Goal: Information Seeking & Learning: Check status

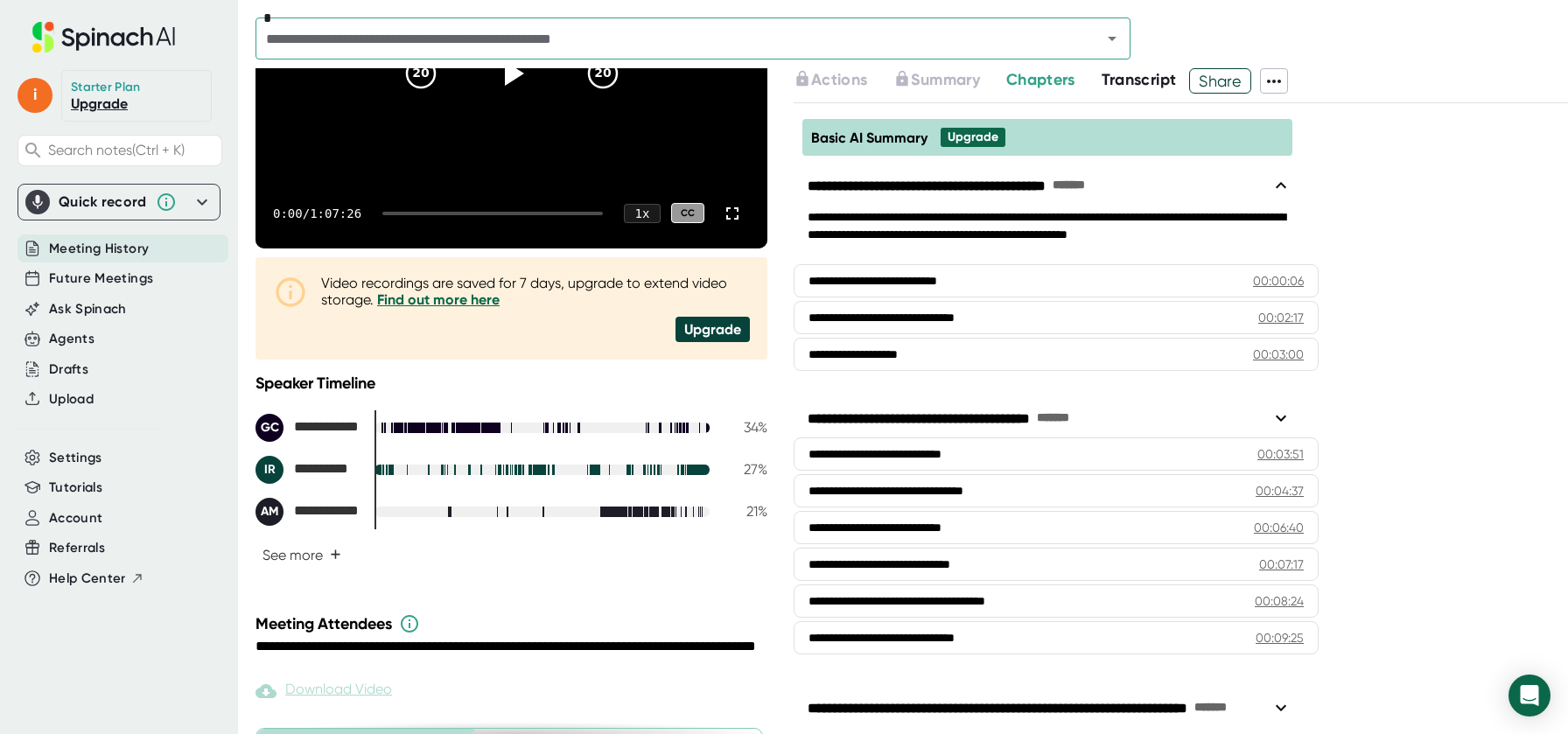
scroll to position [415, 0]
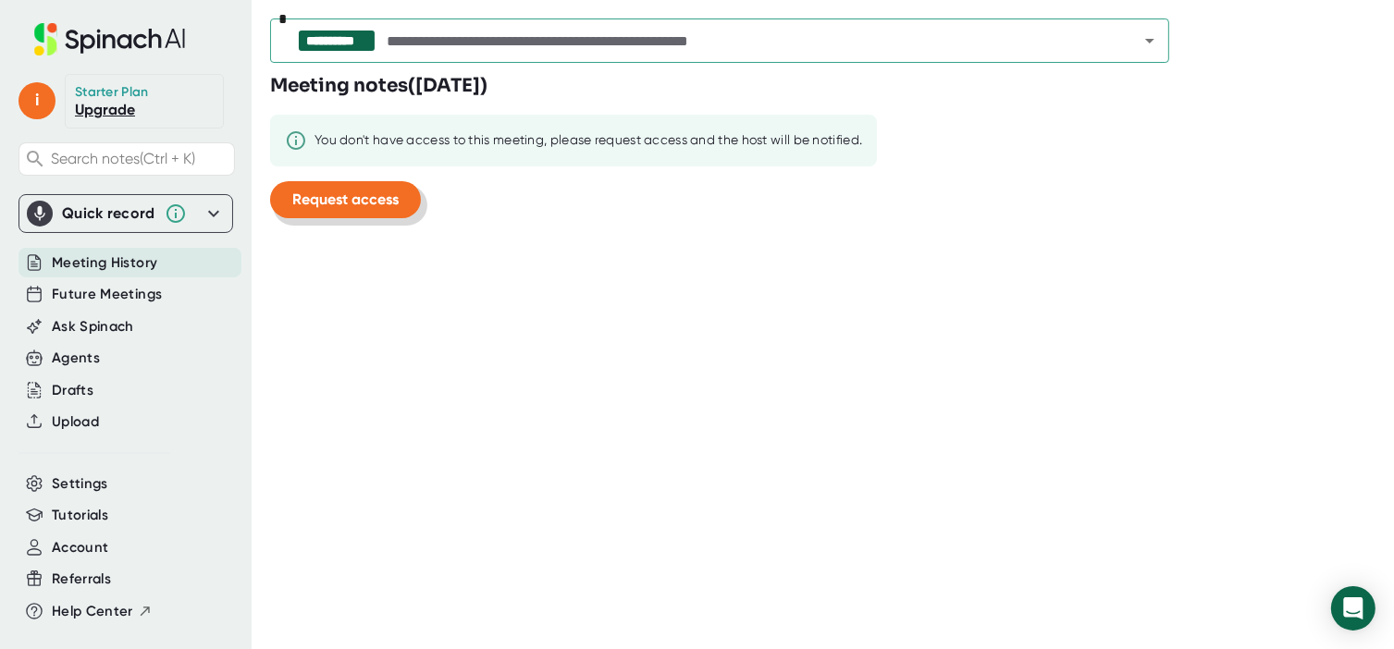
click at [393, 204] on span "Request access" at bounding box center [345, 200] width 106 height 18
